Goal: Navigation & Orientation: Find specific page/section

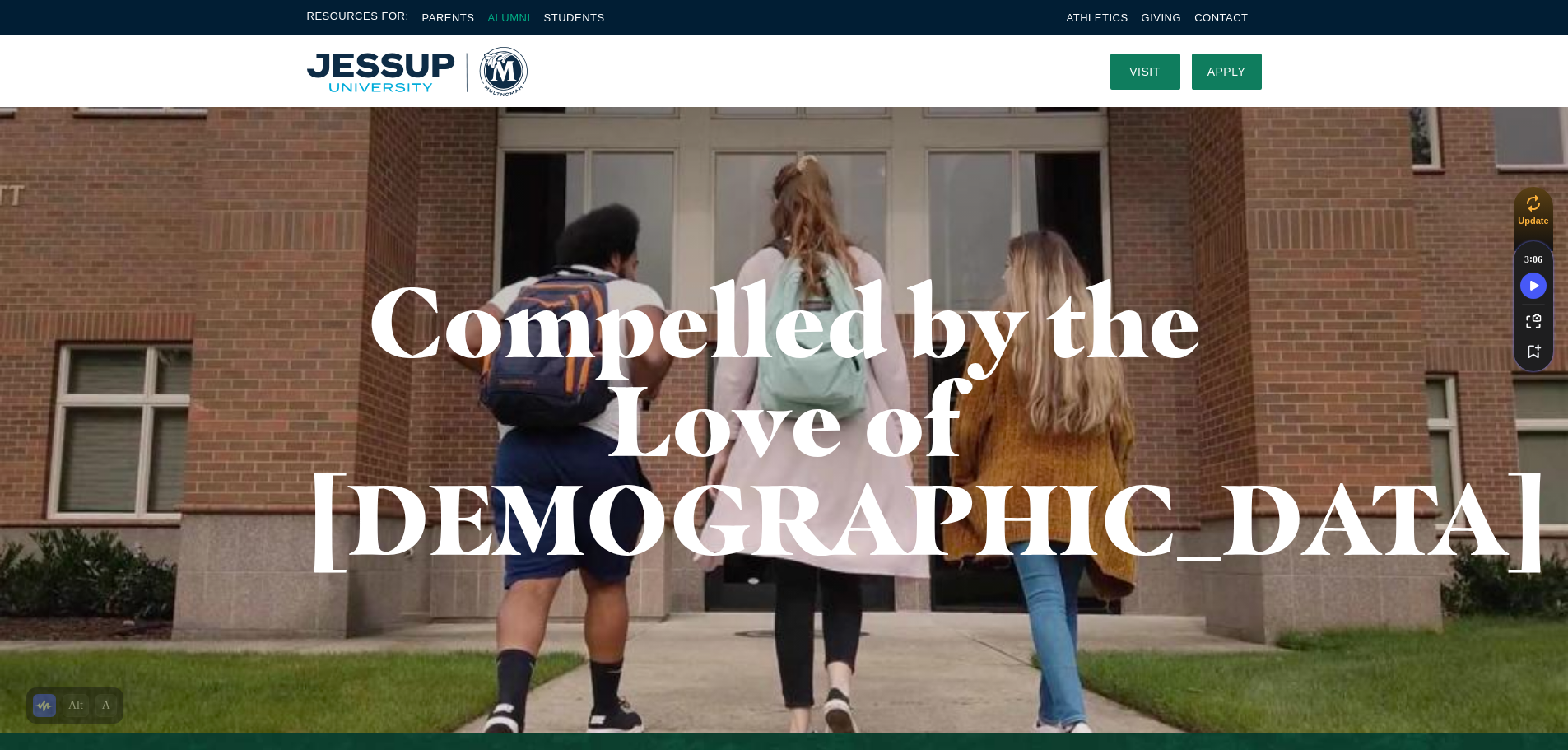
click at [521, 18] on link "Alumni" at bounding box center [509, 18] width 43 height 13
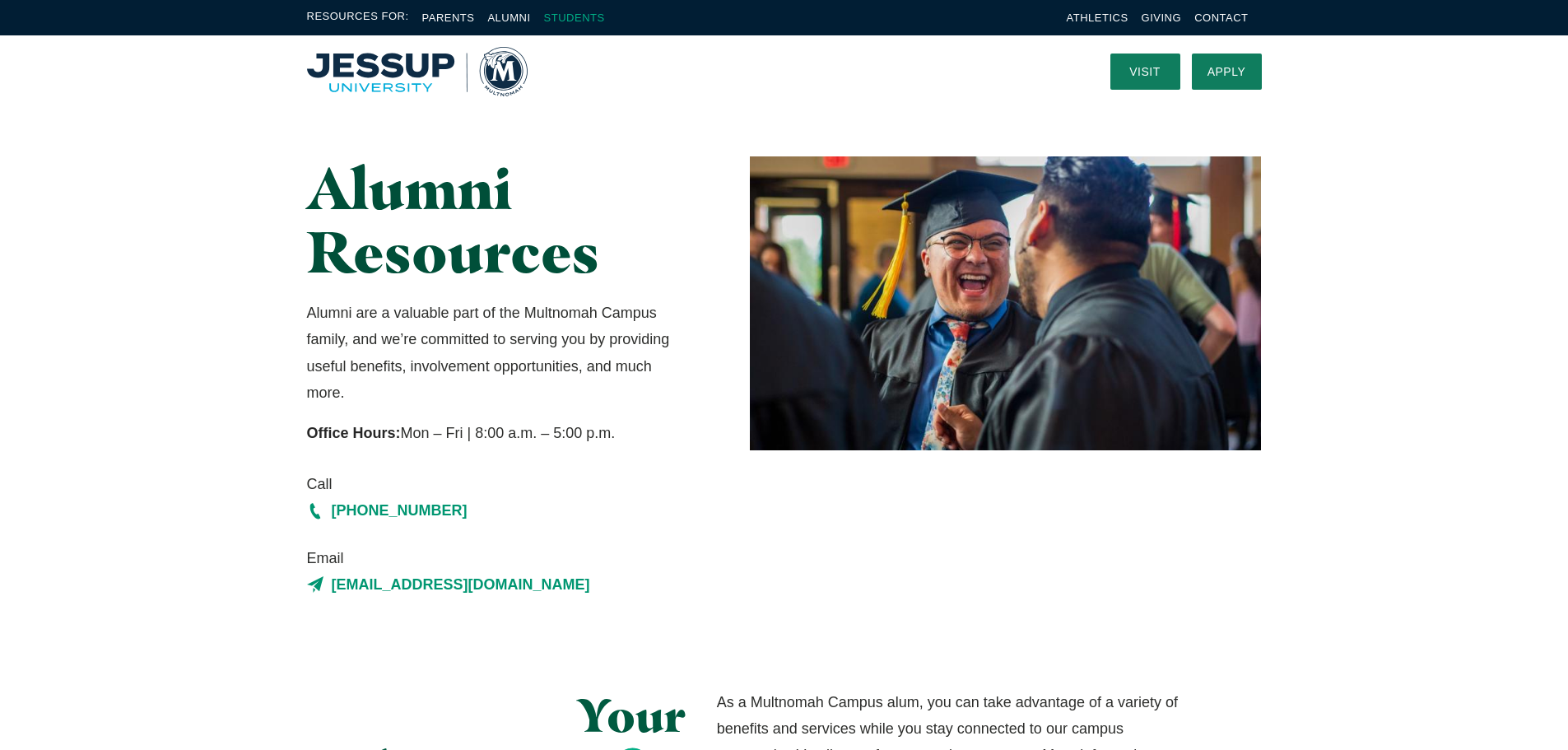
click at [572, 13] on link "Students" at bounding box center [574, 18] width 61 height 13
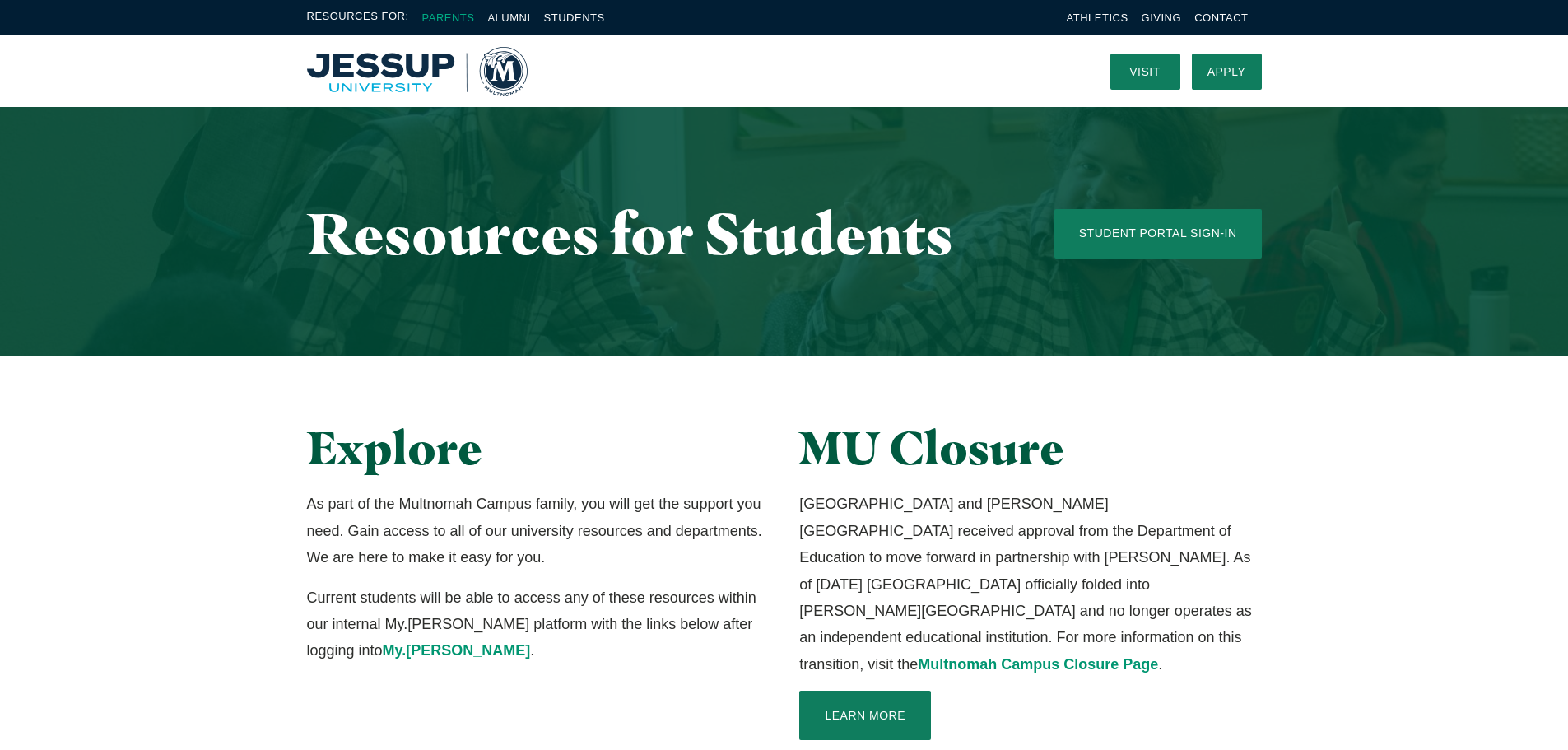
click at [449, 16] on link "Parents" at bounding box center [448, 18] width 53 height 13
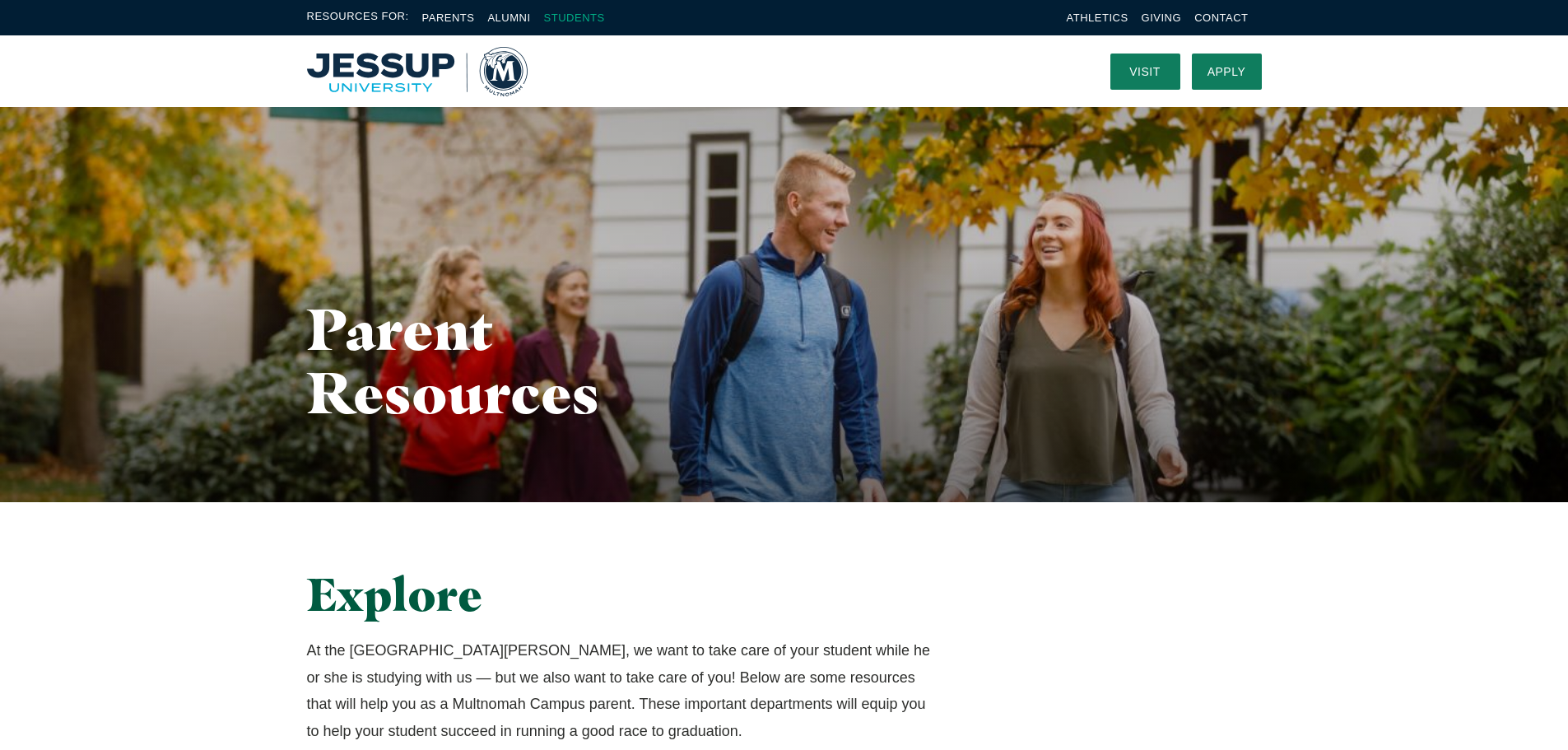
click at [569, 13] on link "Students" at bounding box center [574, 18] width 61 height 13
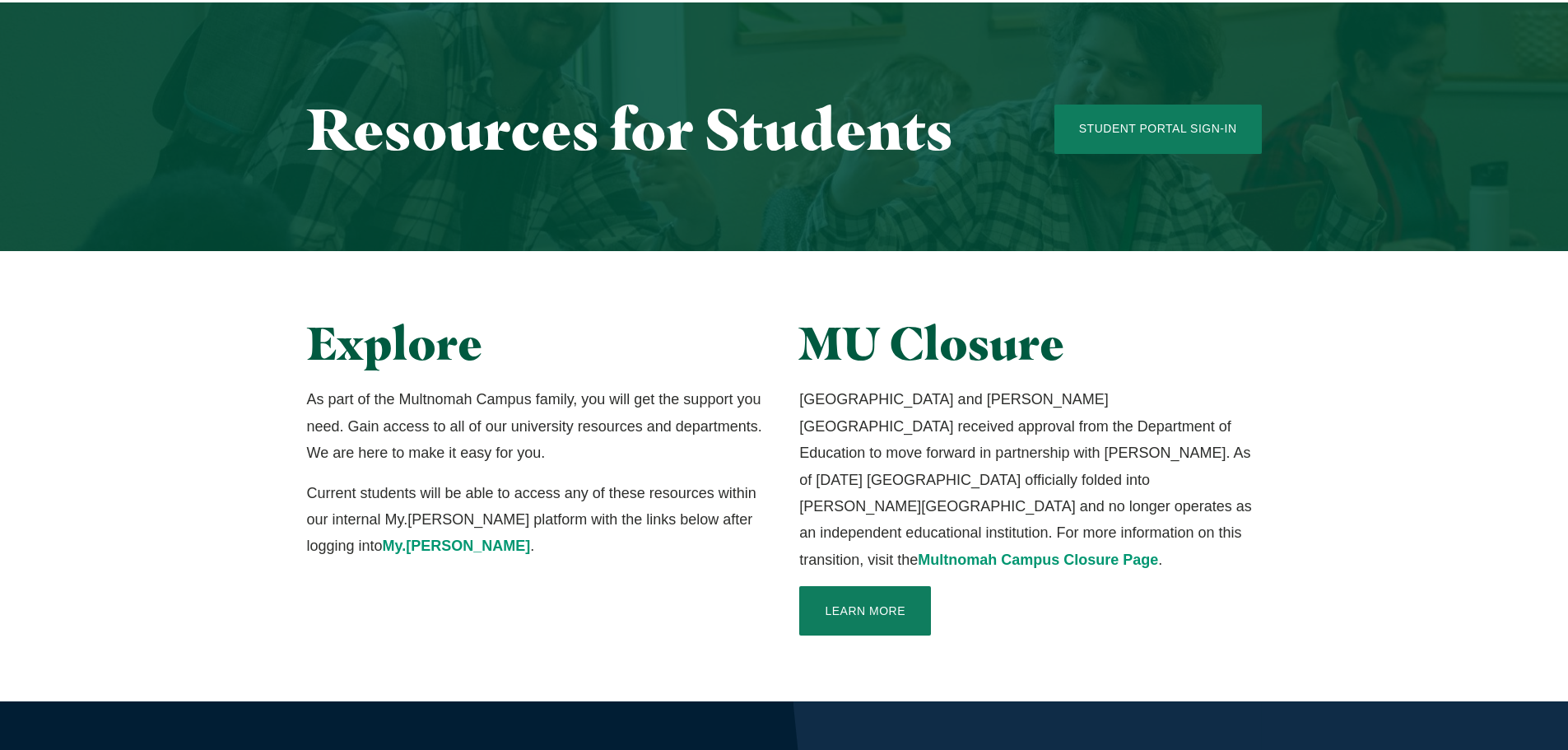
scroll to position [247, 0]
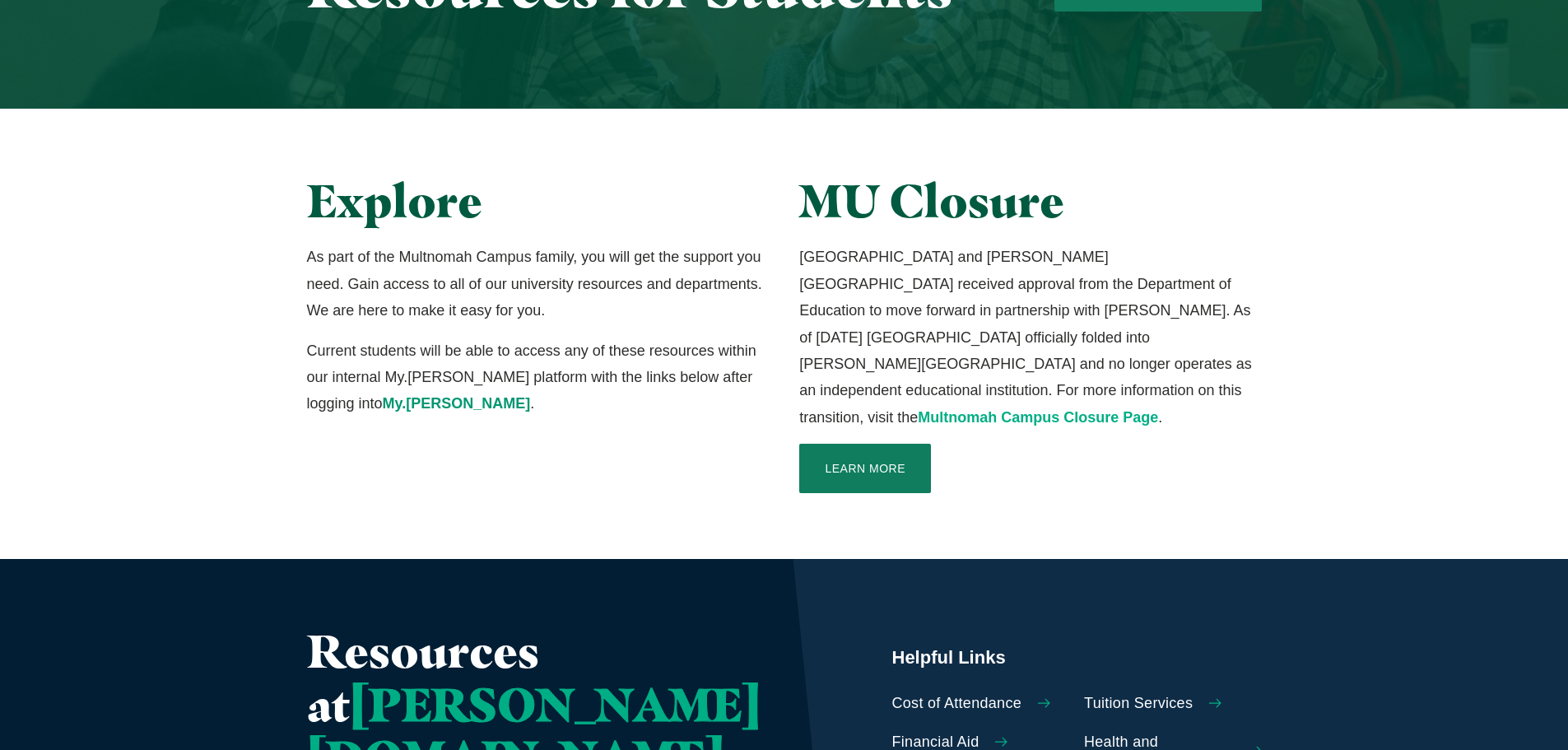
click at [939, 409] on link "Multnomah Campus Closure Page" at bounding box center [1038, 417] width 240 height 16
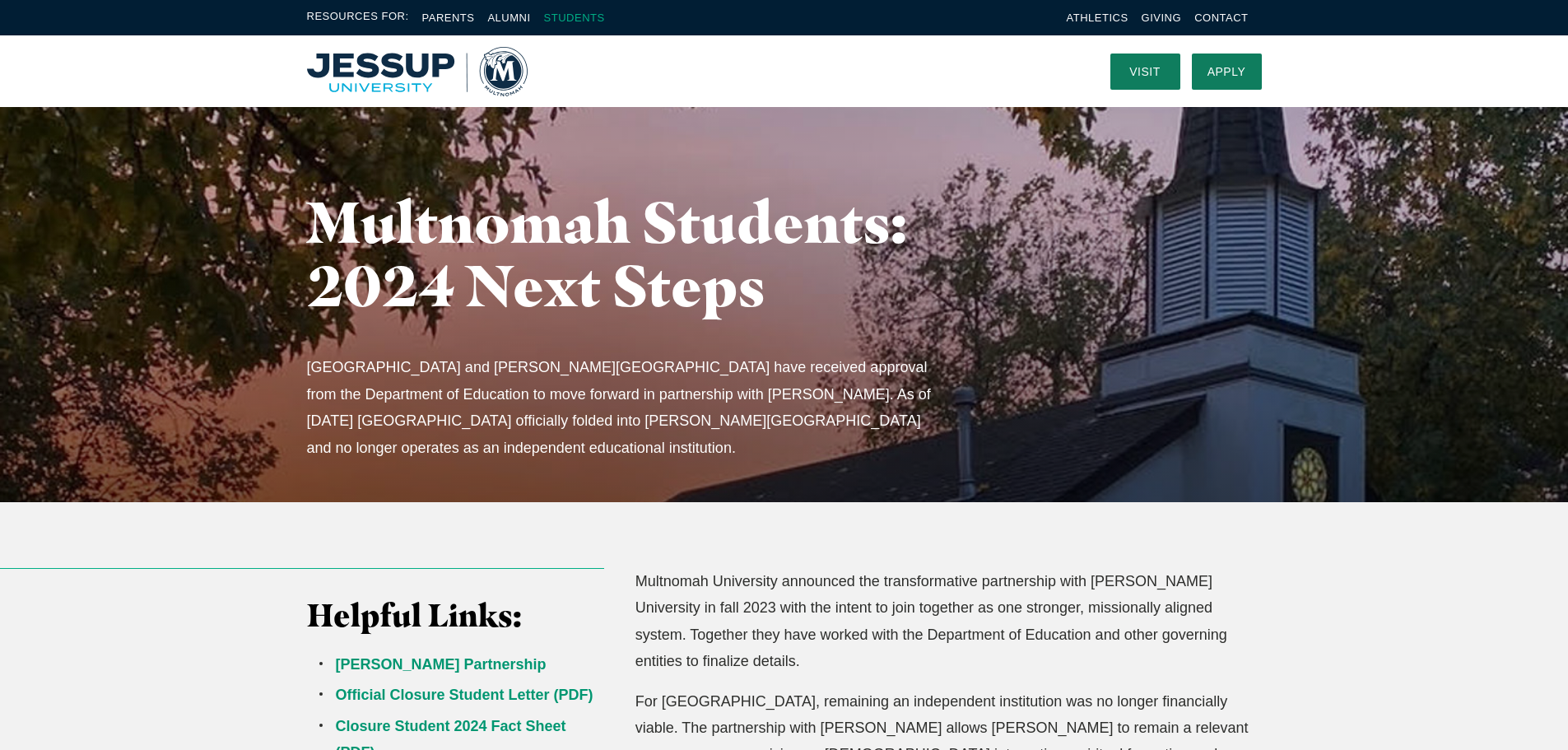
click at [571, 12] on link "Students" at bounding box center [574, 18] width 61 height 13
